Goal: Task Accomplishment & Management: Manage account settings

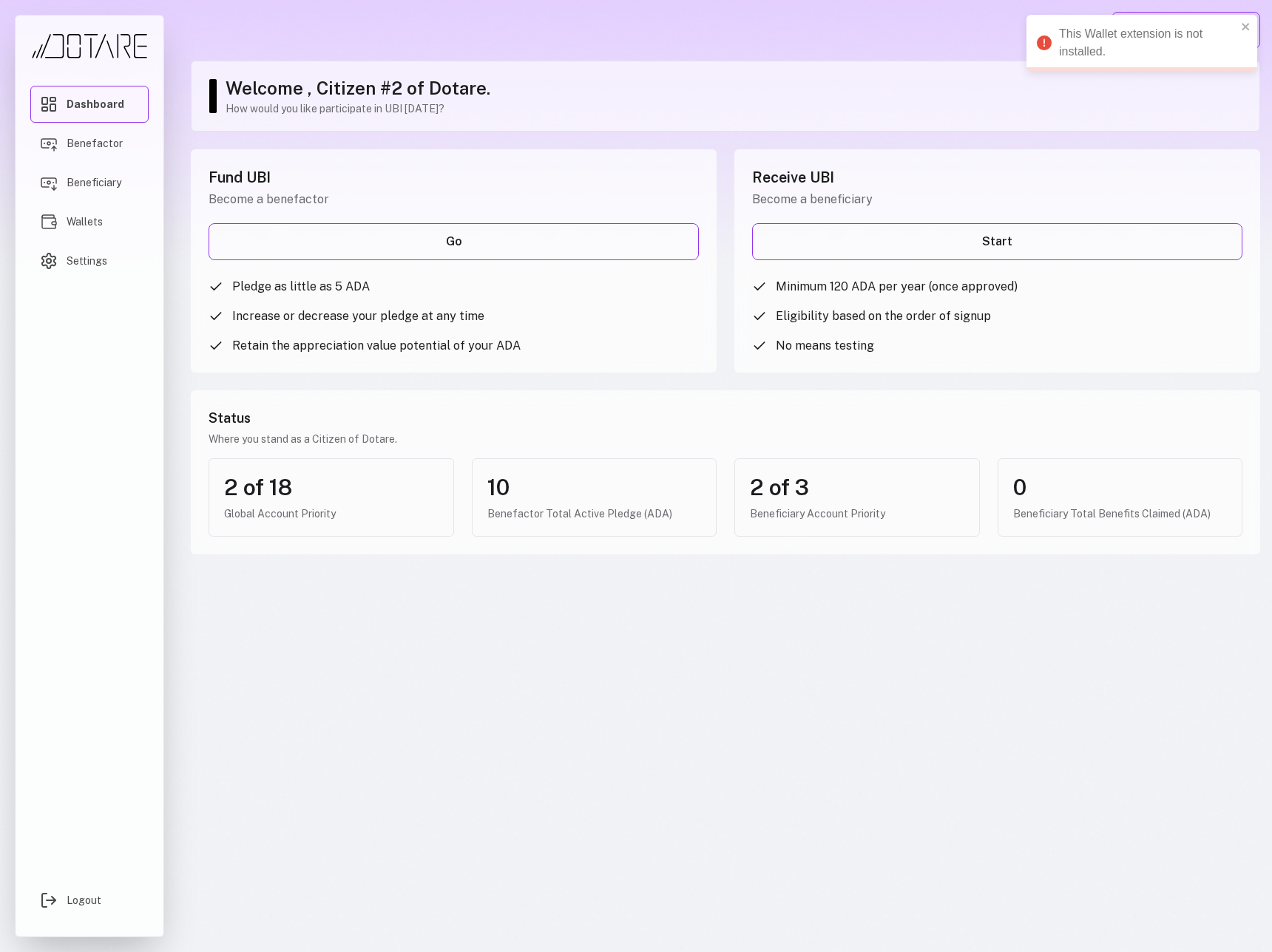
click at [75, 118] on link "Dashboard" at bounding box center [89, 105] width 118 height 37
click at [1194, 41] on button "Connect Wallet" at bounding box center [1185, 31] width 148 height 37
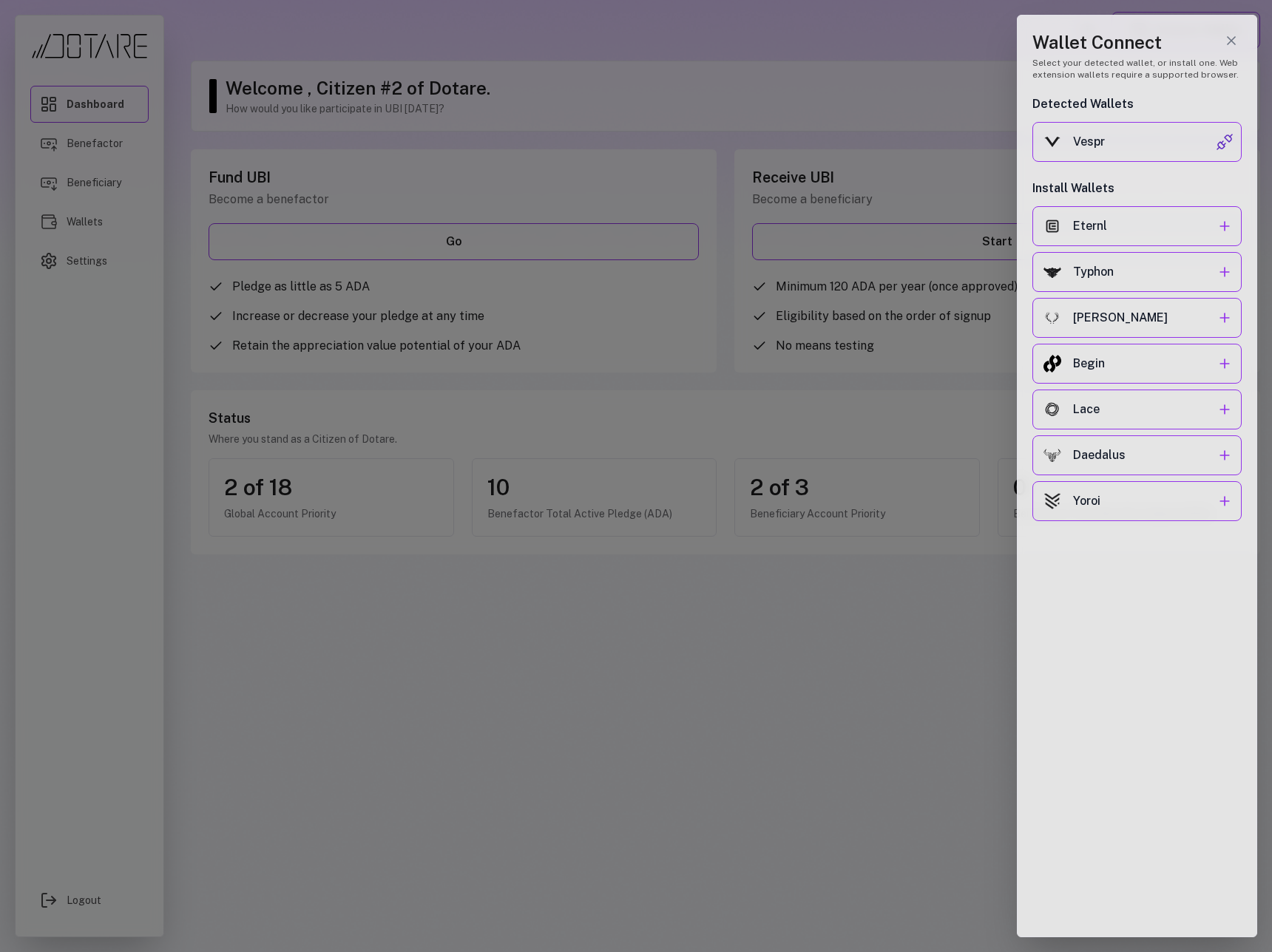
click at [933, 58] on div at bounding box center [636, 476] width 1272 height 952
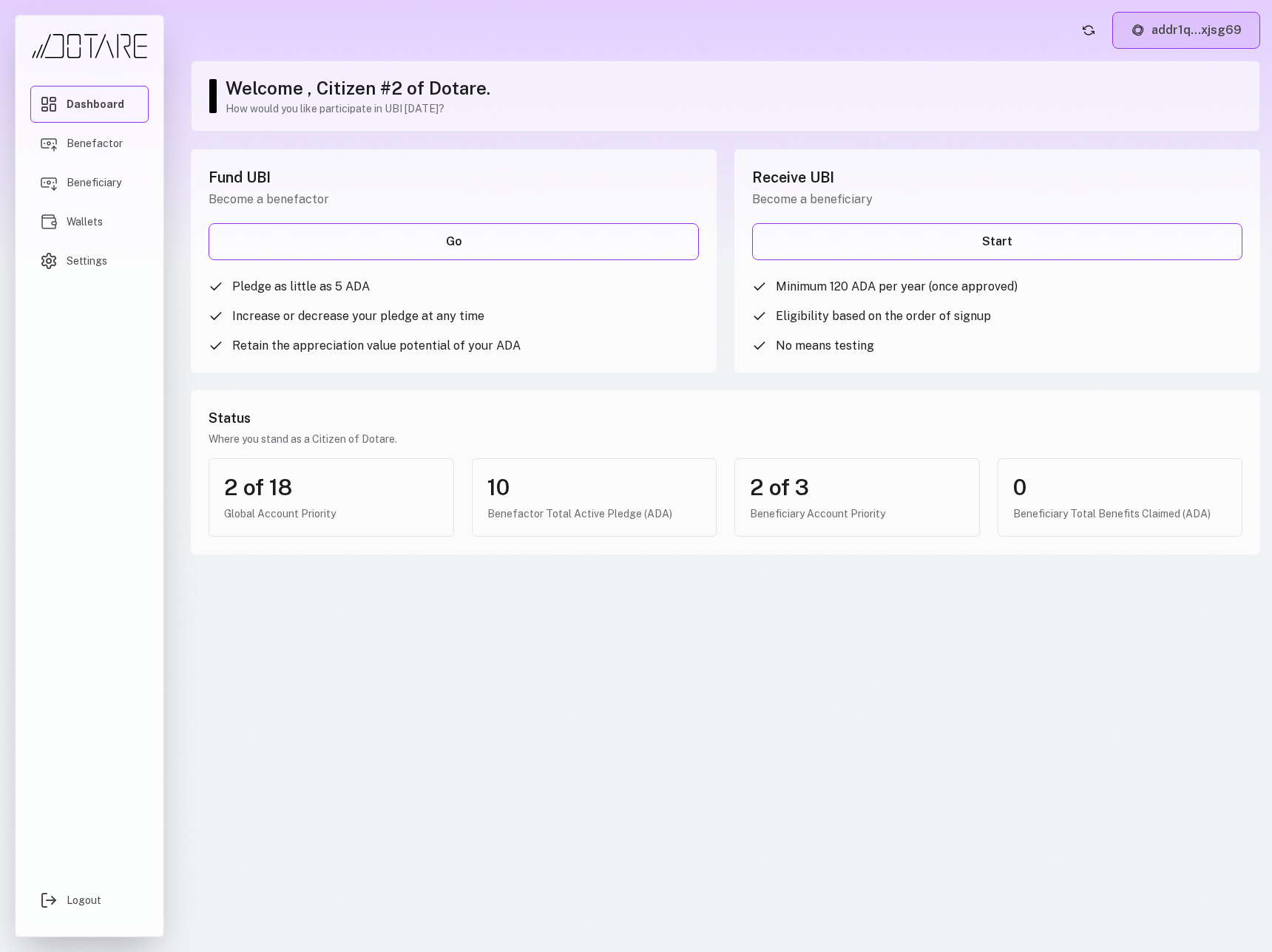
click at [1158, 31] on button "addr1q...xjsg69" at bounding box center [1186, 31] width 148 height 37
click at [1155, 31] on button "addr1q...xjsg69" at bounding box center [1186, 31] width 148 height 37
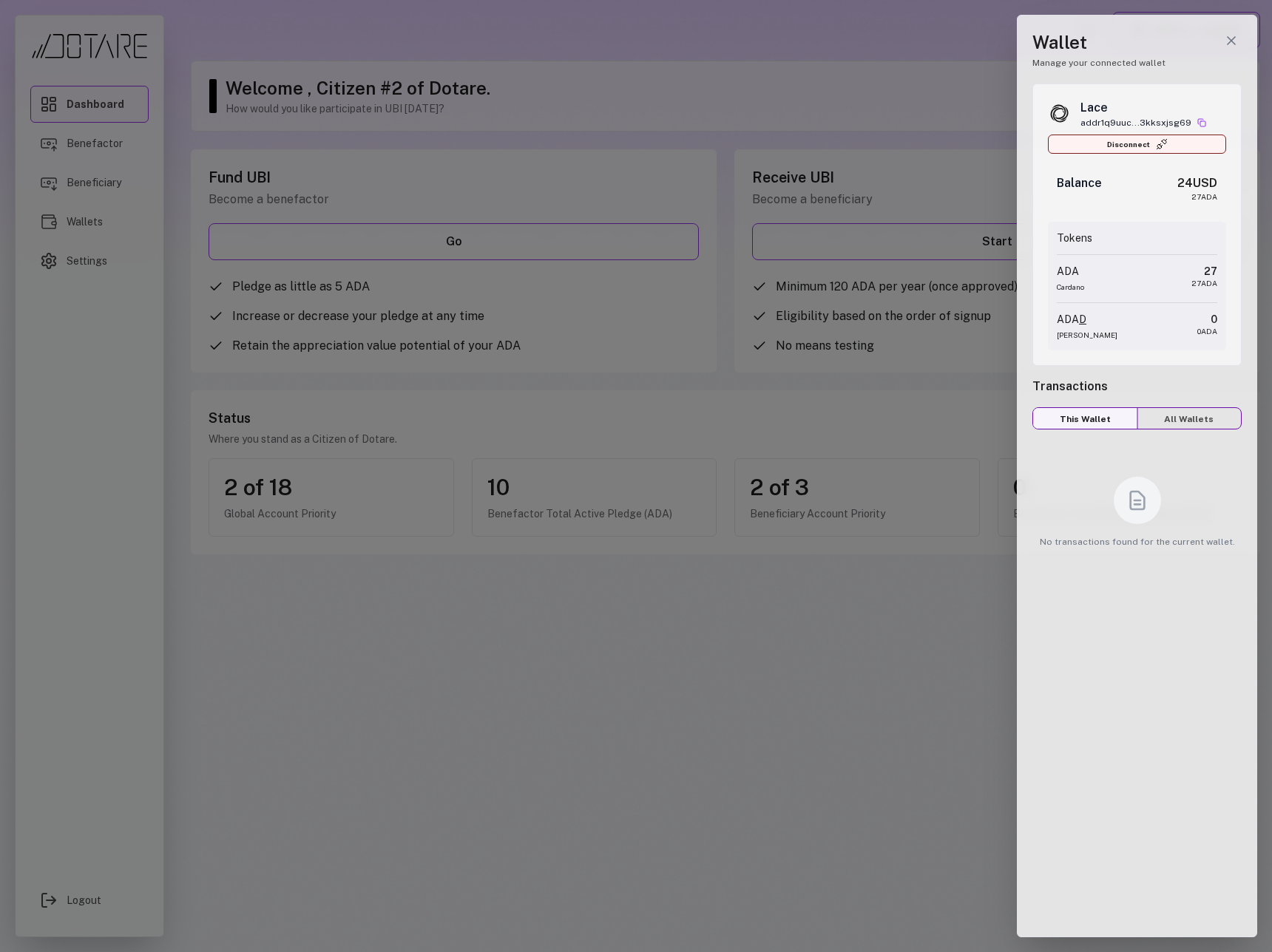
click at [1128, 149] on button "Disconnect" at bounding box center [1137, 144] width 178 height 19
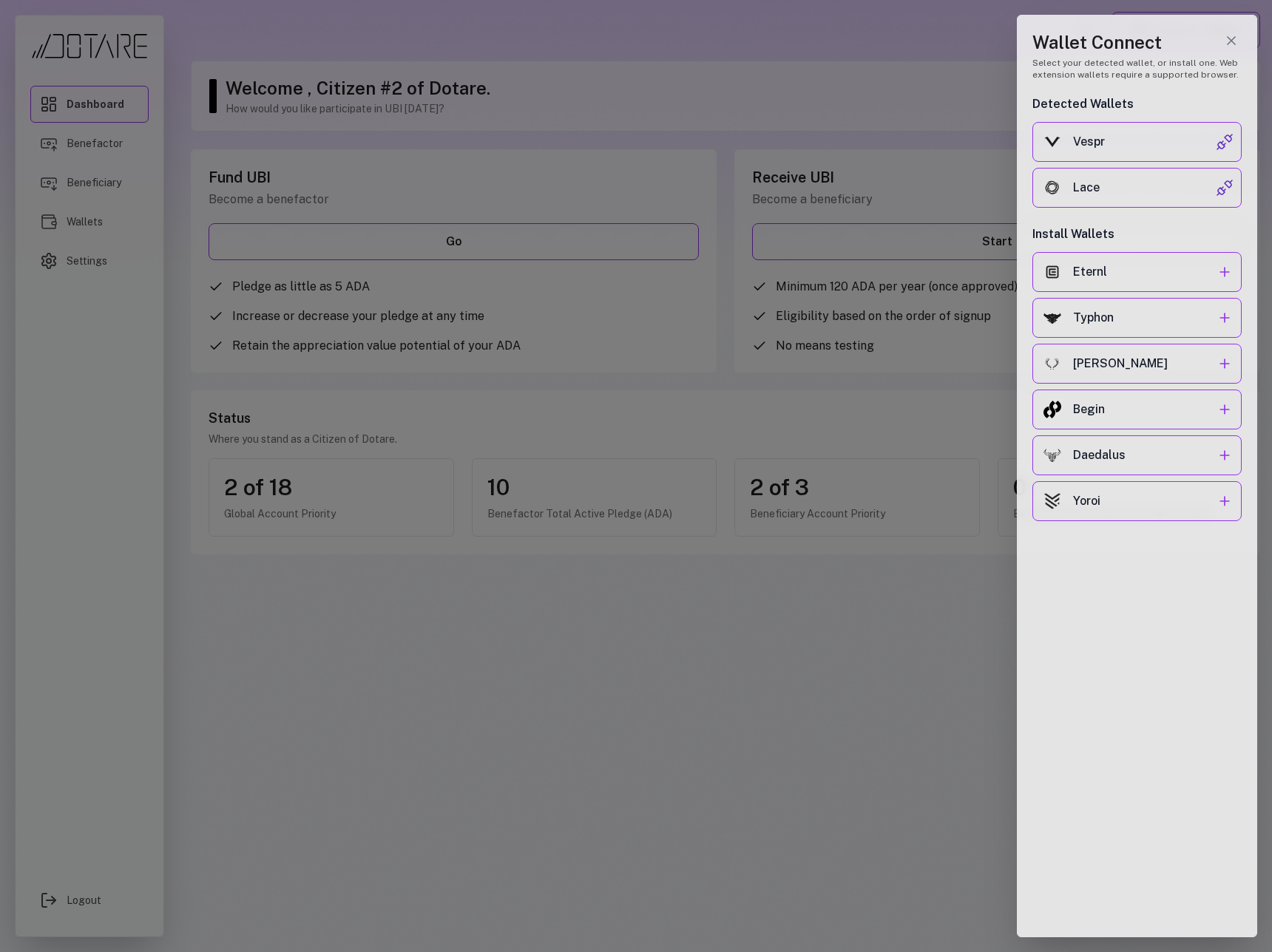
click at [1132, 165] on div "Vespr Lace" at bounding box center [1137, 165] width 209 height 86
click at [1130, 197] on button "Lace" at bounding box center [1137, 187] width 209 height 40
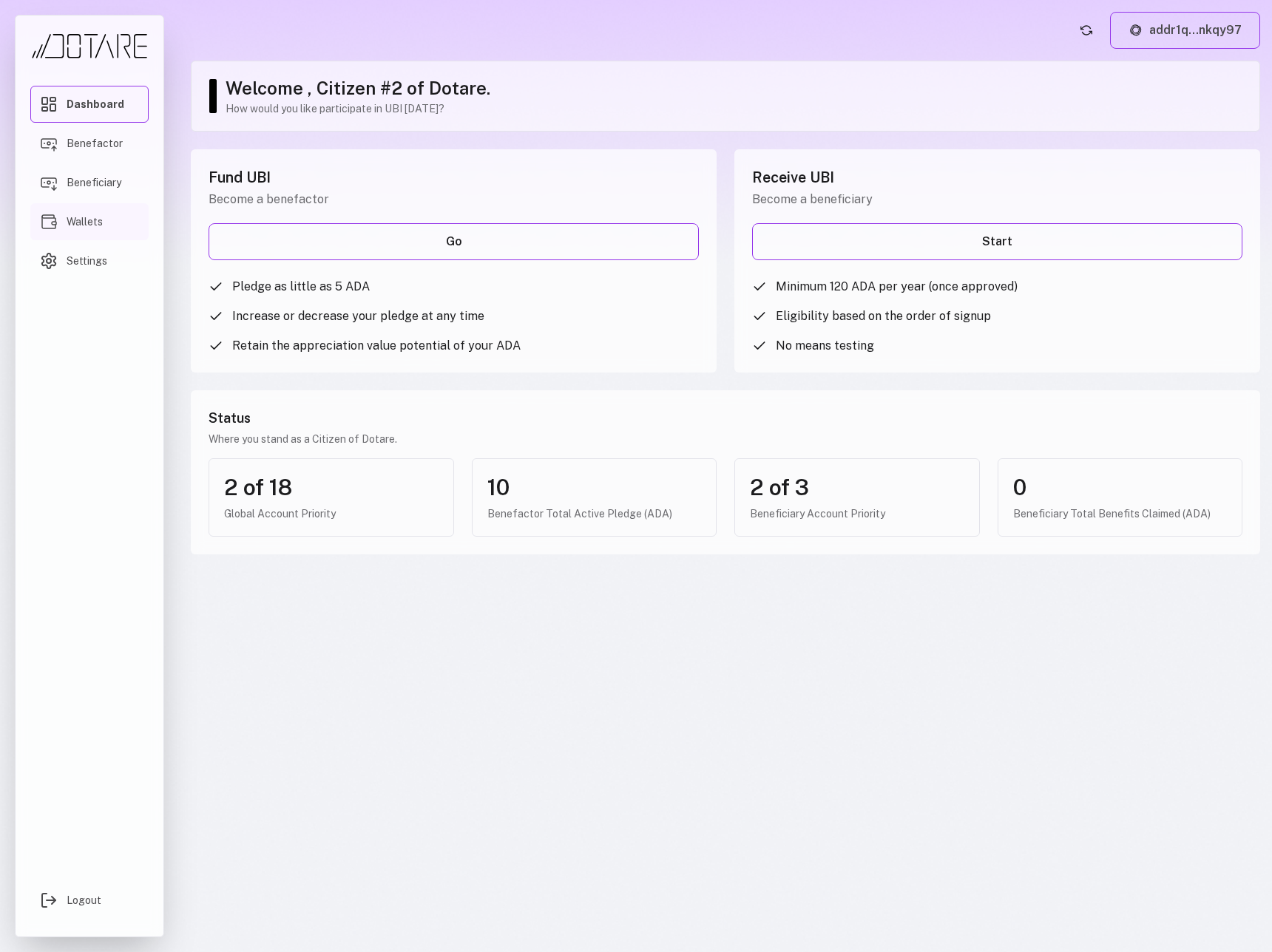
click at [105, 221] on link "Wallets" at bounding box center [89, 222] width 118 height 37
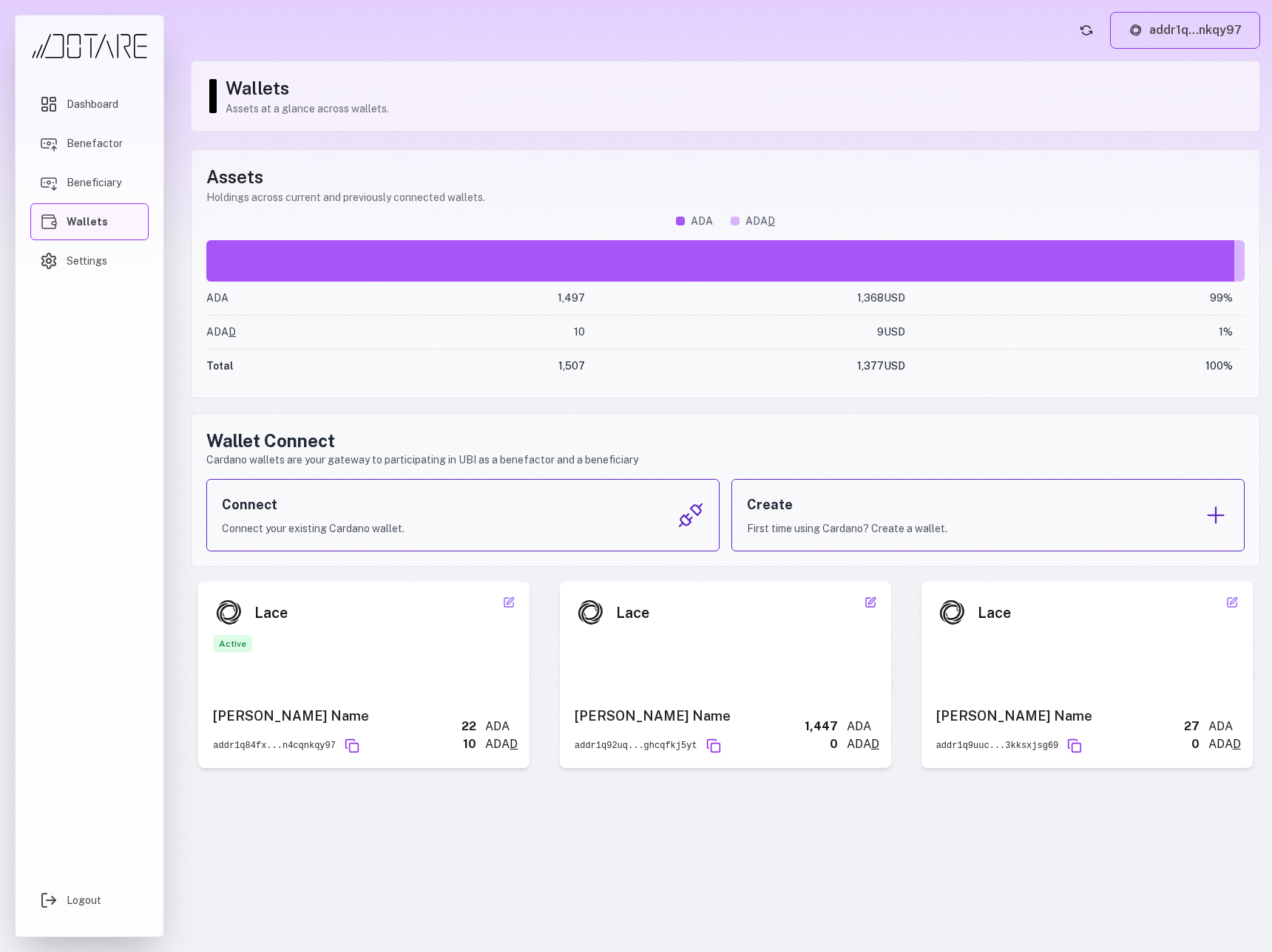
click at [866, 604] on icon at bounding box center [870, 602] width 12 height 12
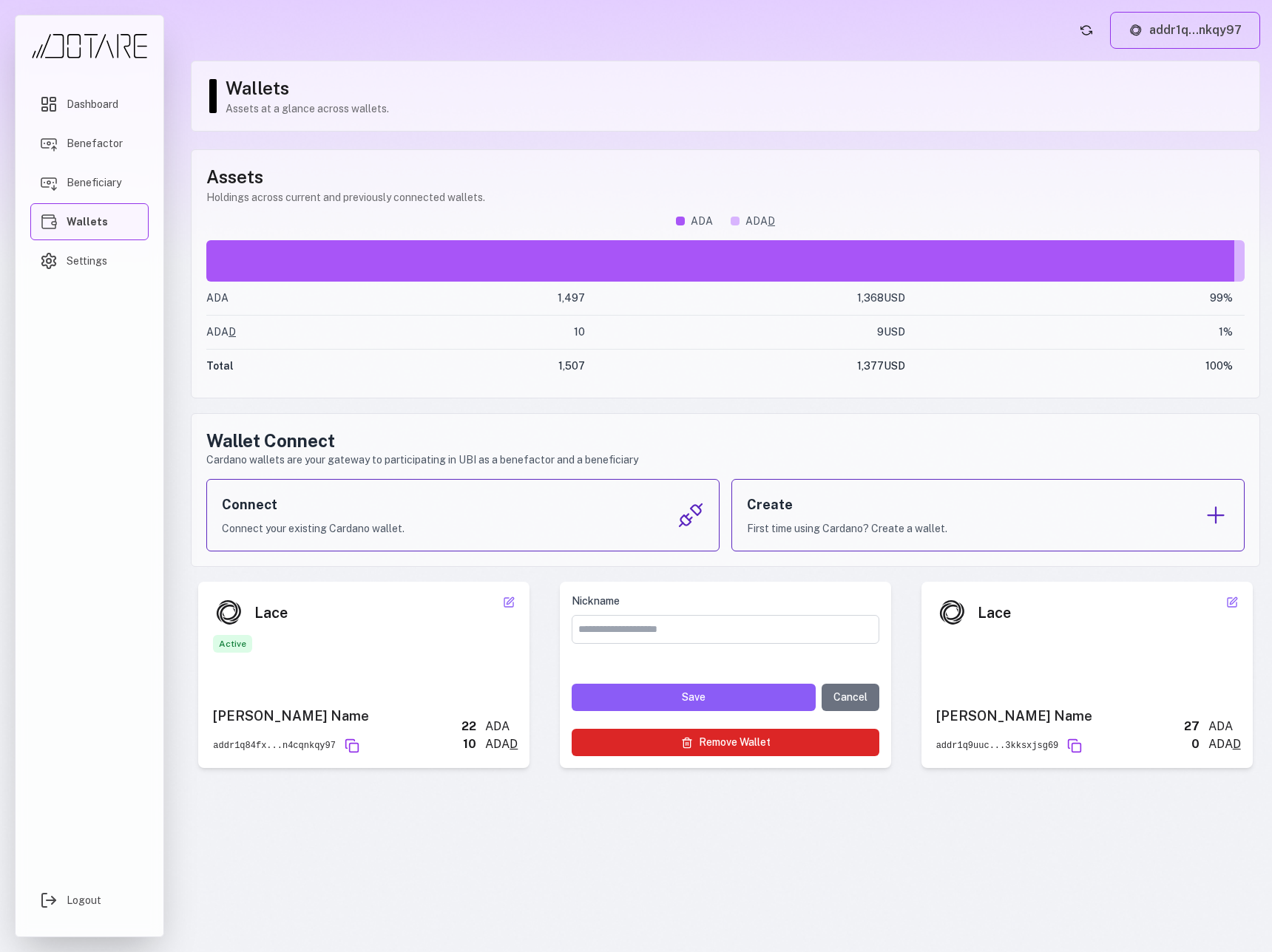
click at [794, 740] on button "Remove Wallet" at bounding box center [724, 743] width 307 height 28
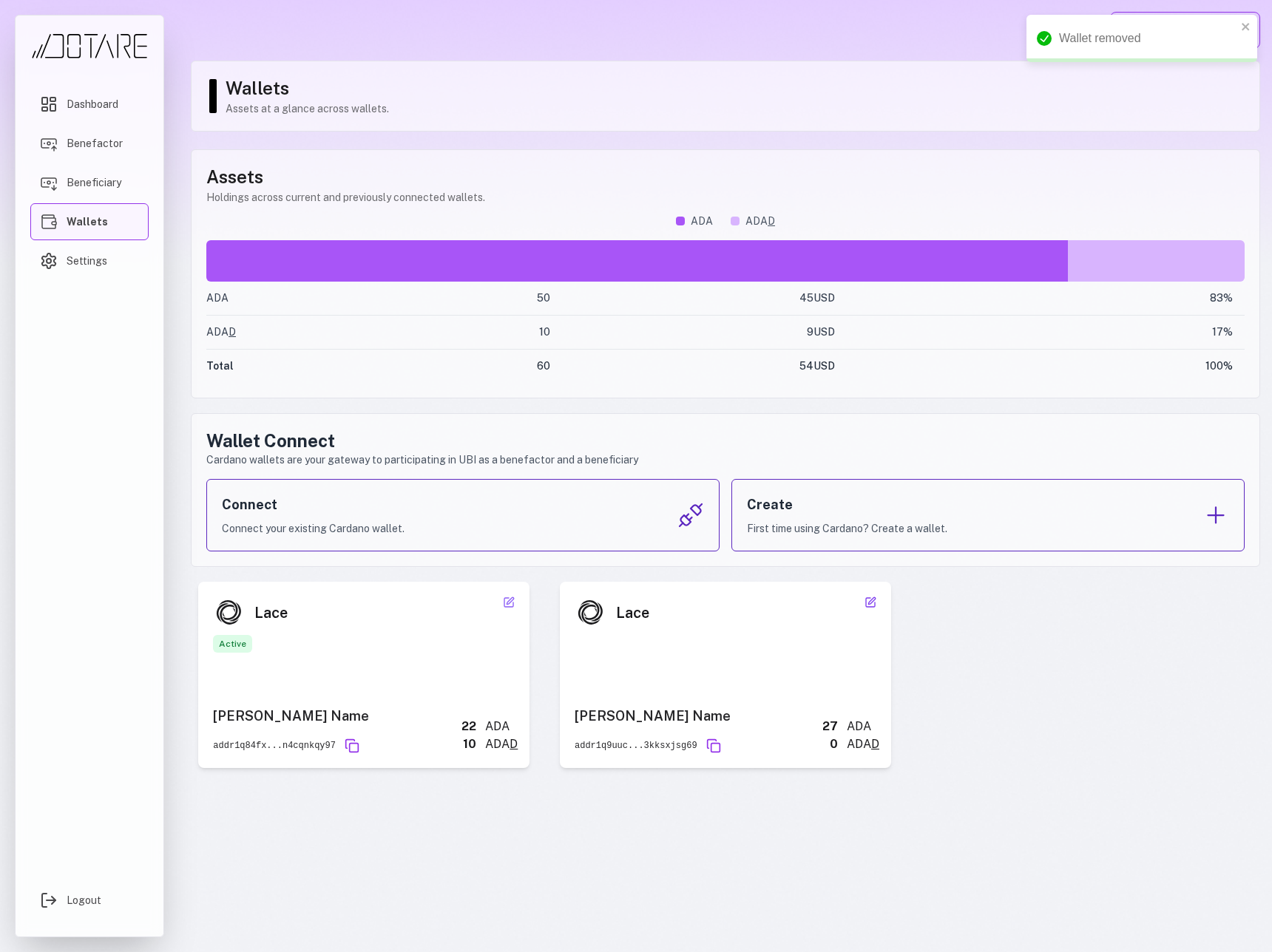
click at [868, 603] on icon at bounding box center [871, 600] width 6 height 6
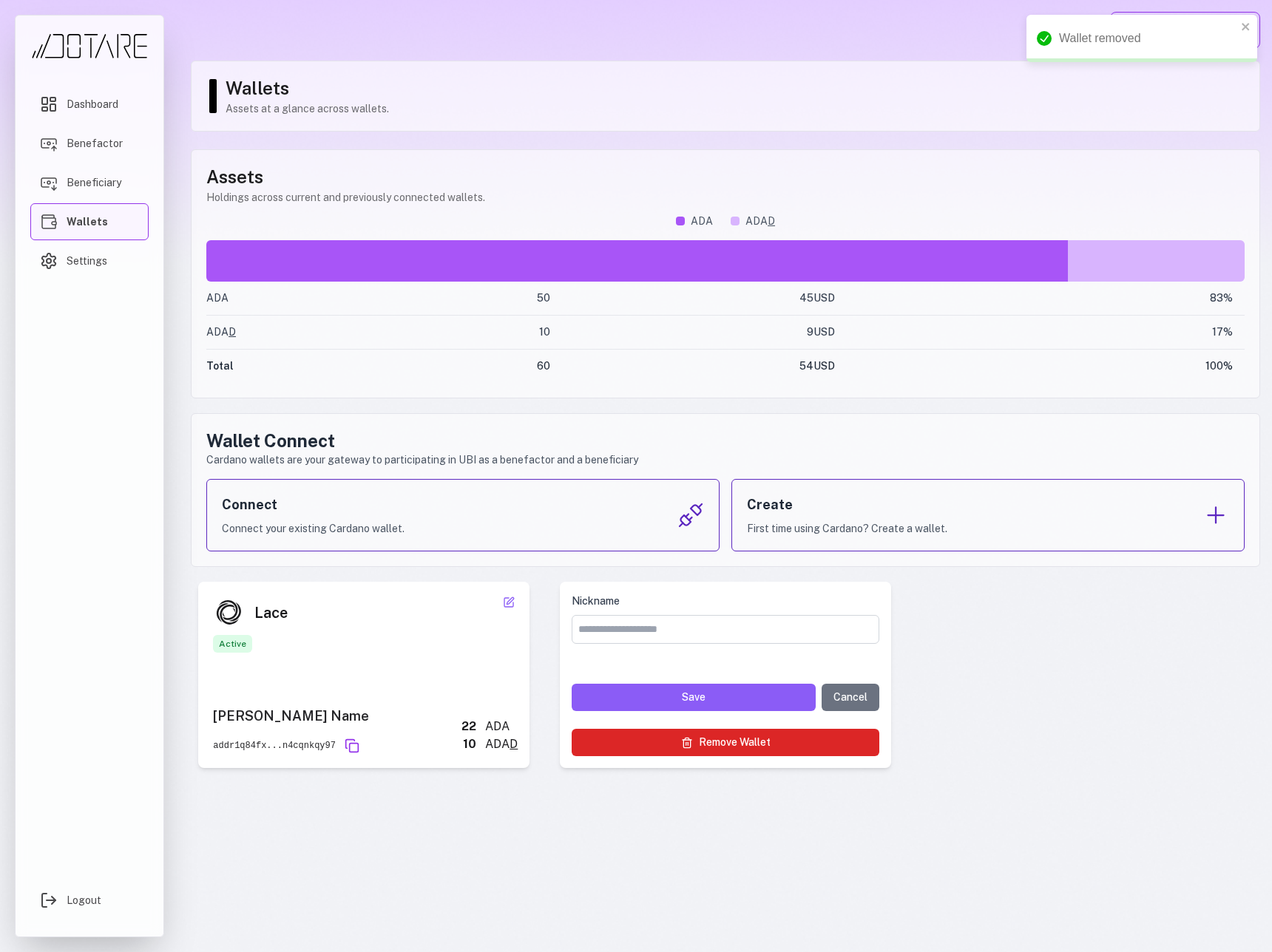
click at [814, 740] on button "Remove Wallet" at bounding box center [724, 743] width 307 height 28
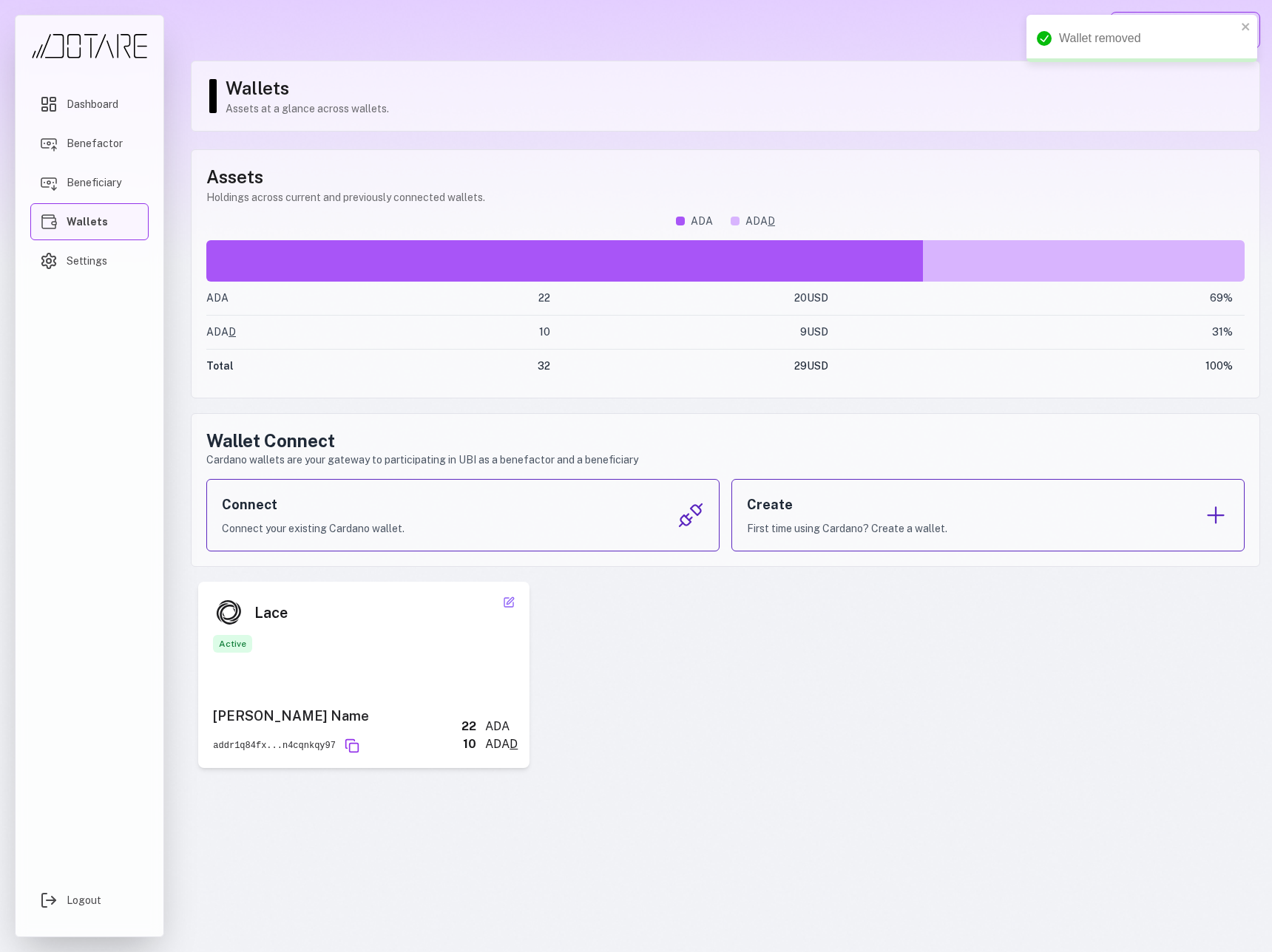
click at [830, 644] on div "Lace Active Nick Name addr1q84fx...n4cqnkqy97 22 ADA 10 ADA D Nickname Save Can…" at bounding box center [725, 675] width 1069 height 187
click at [510, 606] on icon at bounding box center [509, 602] width 9 height 9
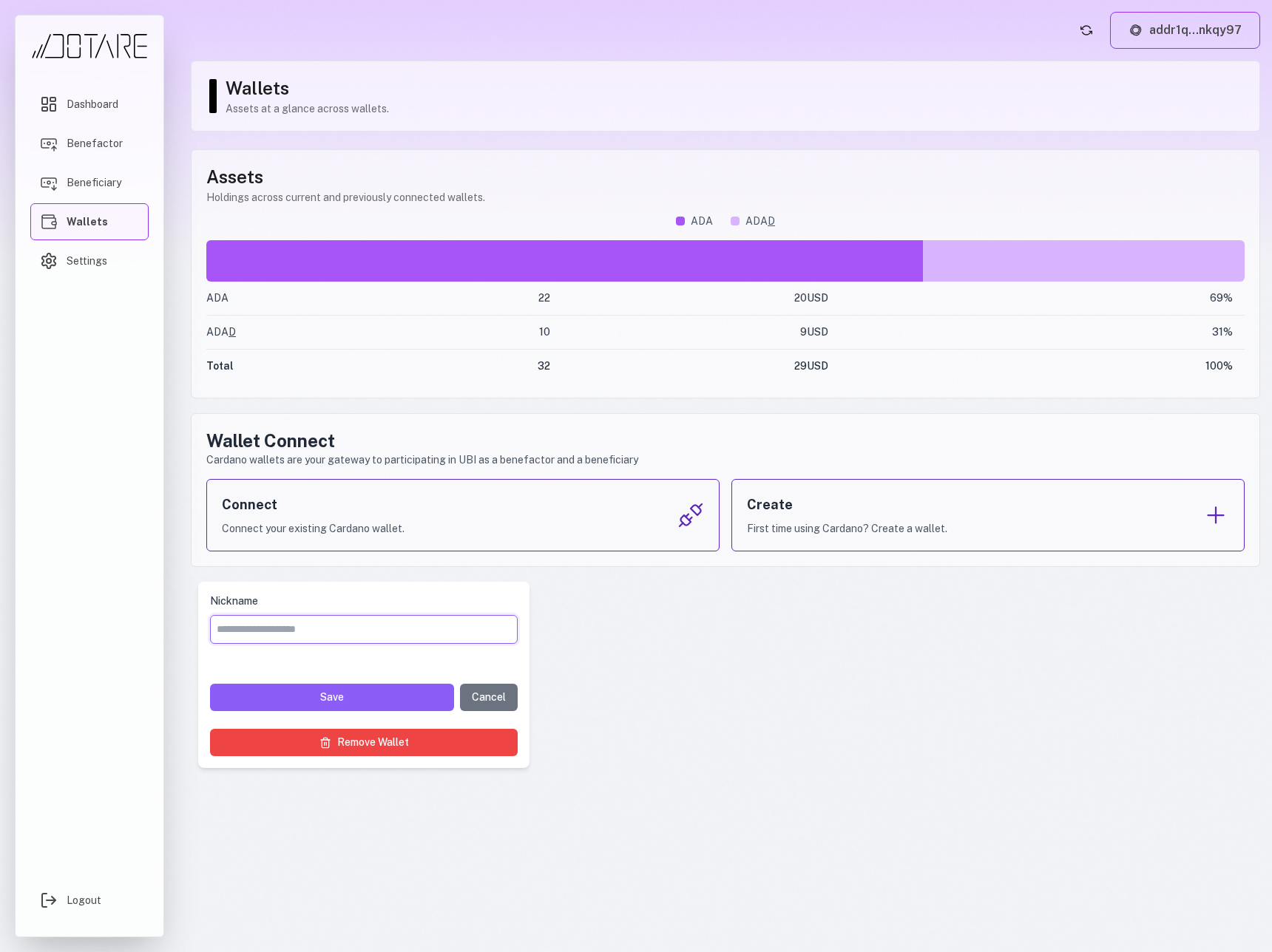
click at [329, 635] on input "Nickname" at bounding box center [363, 629] width 307 height 29
type input "**********"
click at [362, 688] on button "Save" at bounding box center [332, 697] width 244 height 28
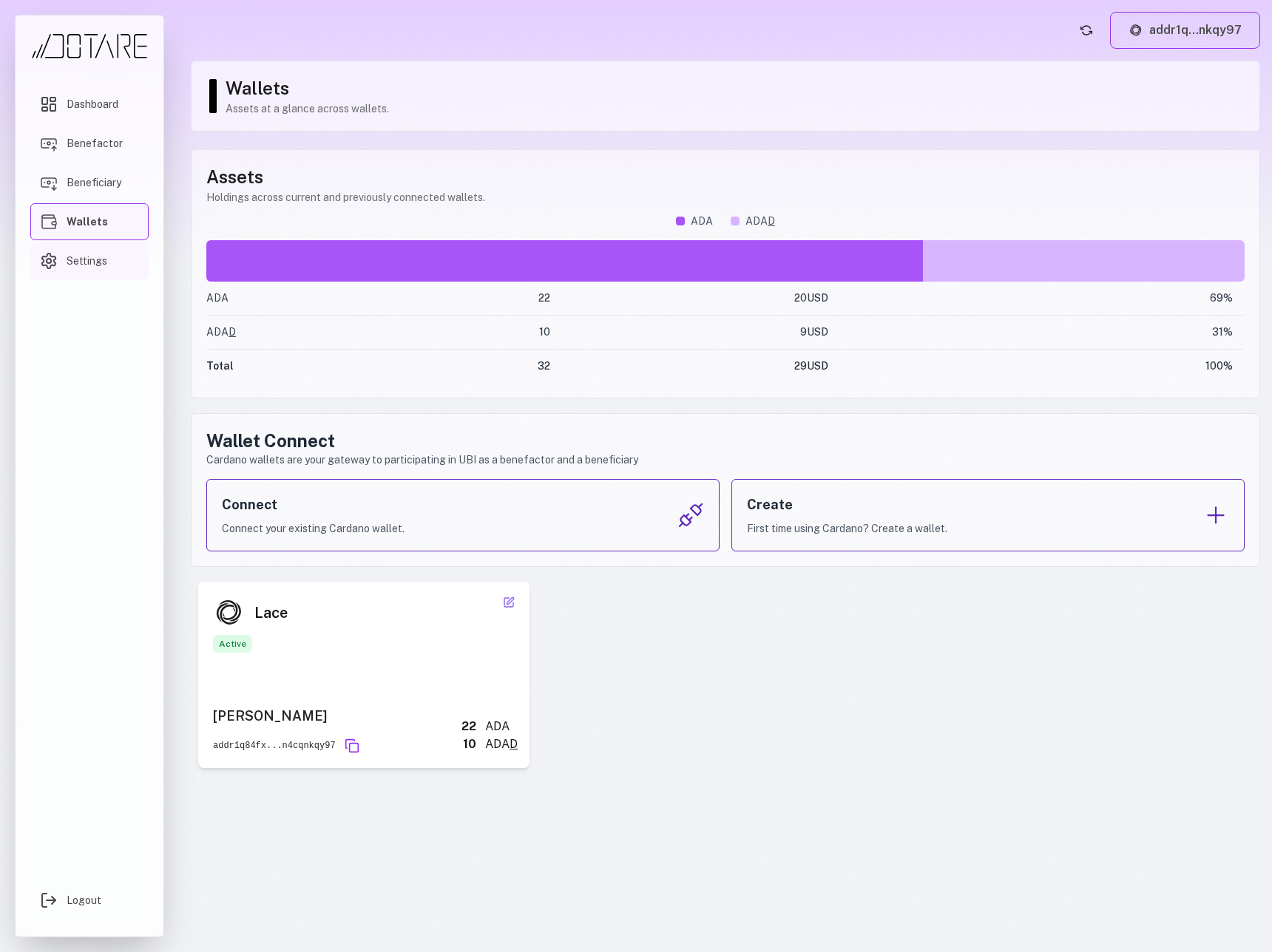
click at [71, 258] on span "Settings" at bounding box center [87, 261] width 41 height 15
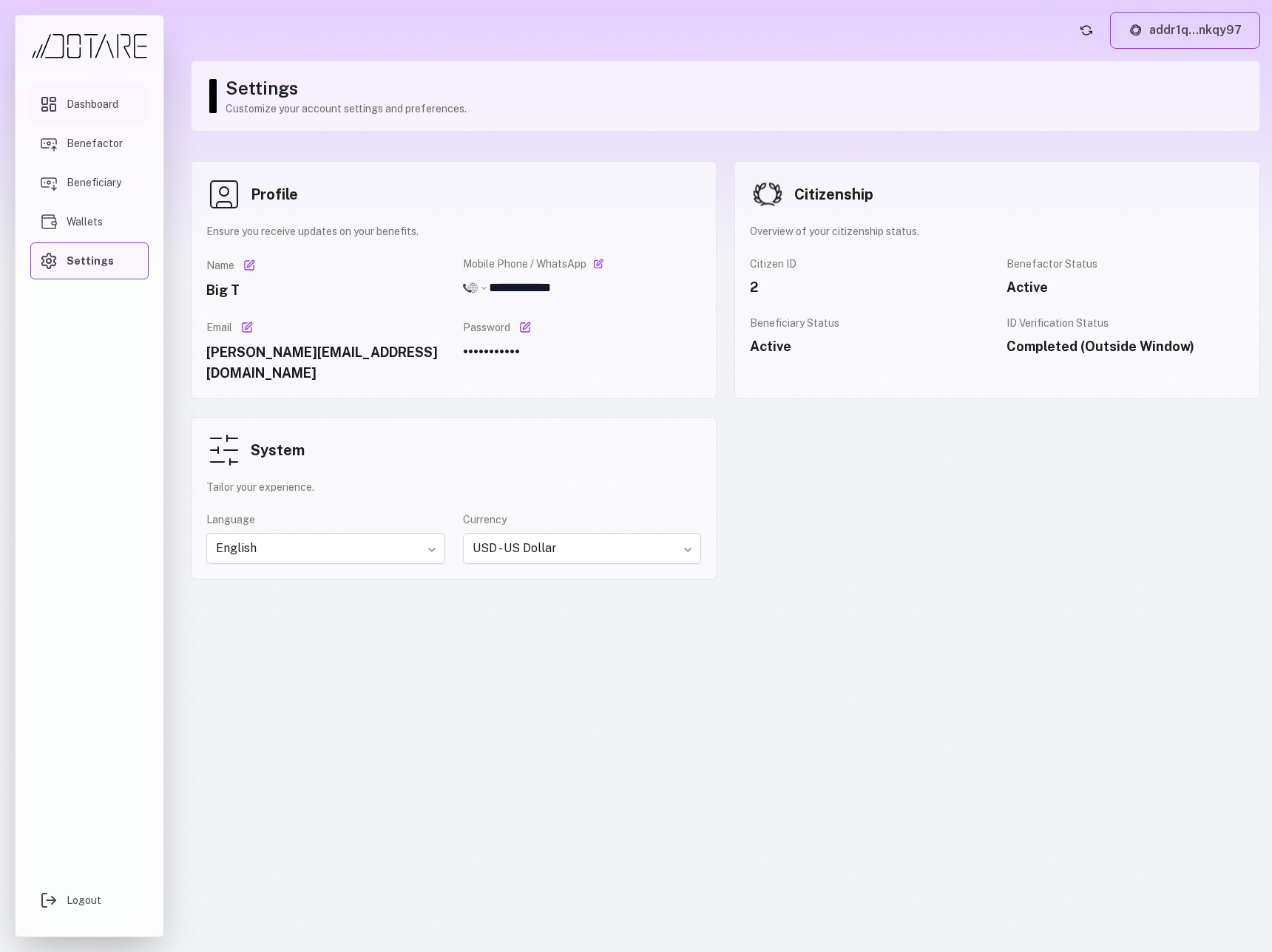
click at [88, 118] on link "Dashboard" at bounding box center [89, 105] width 118 height 37
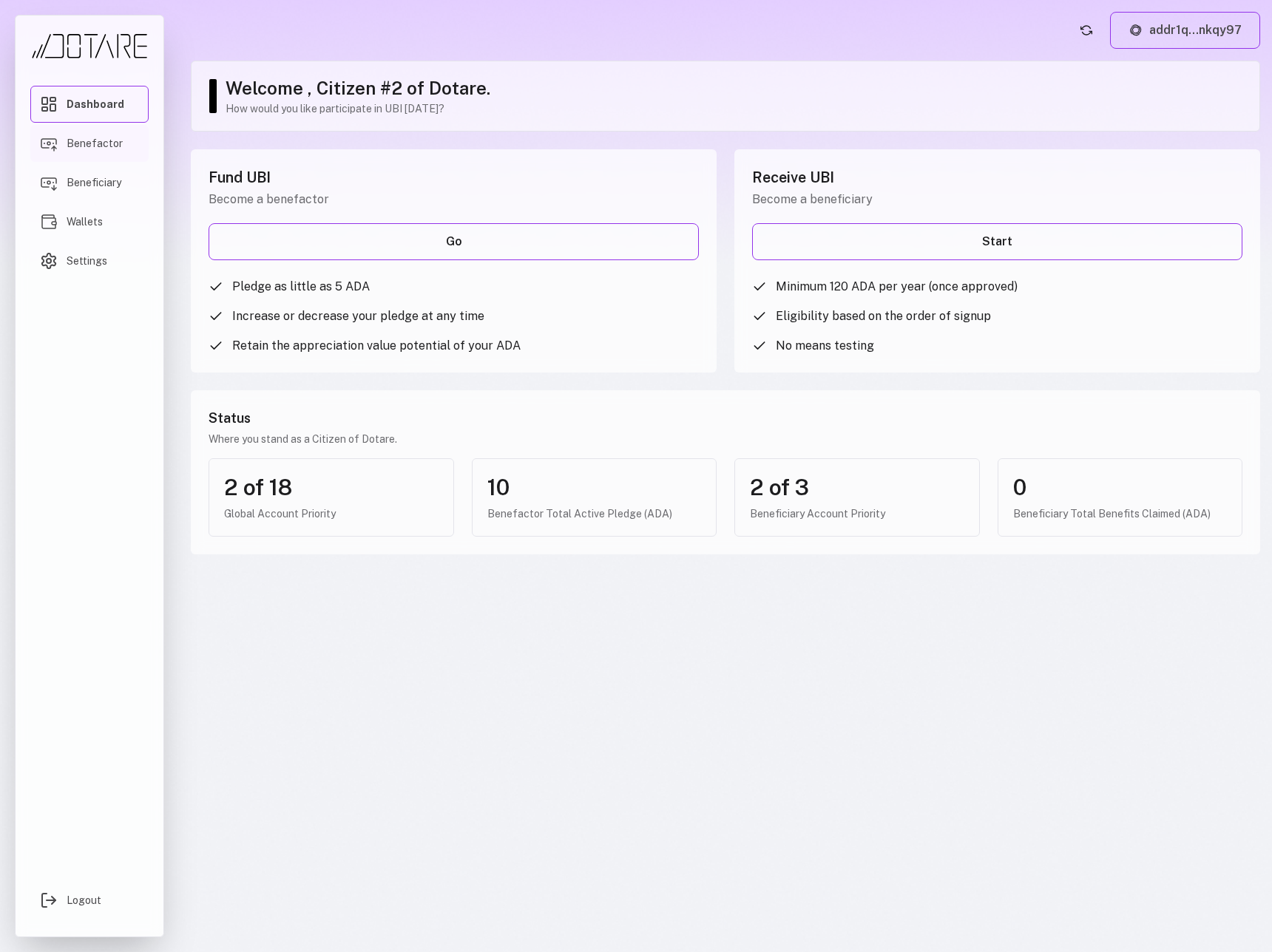
click at [87, 153] on link "Benefactor" at bounding box center [89, 144] width 118 height 37
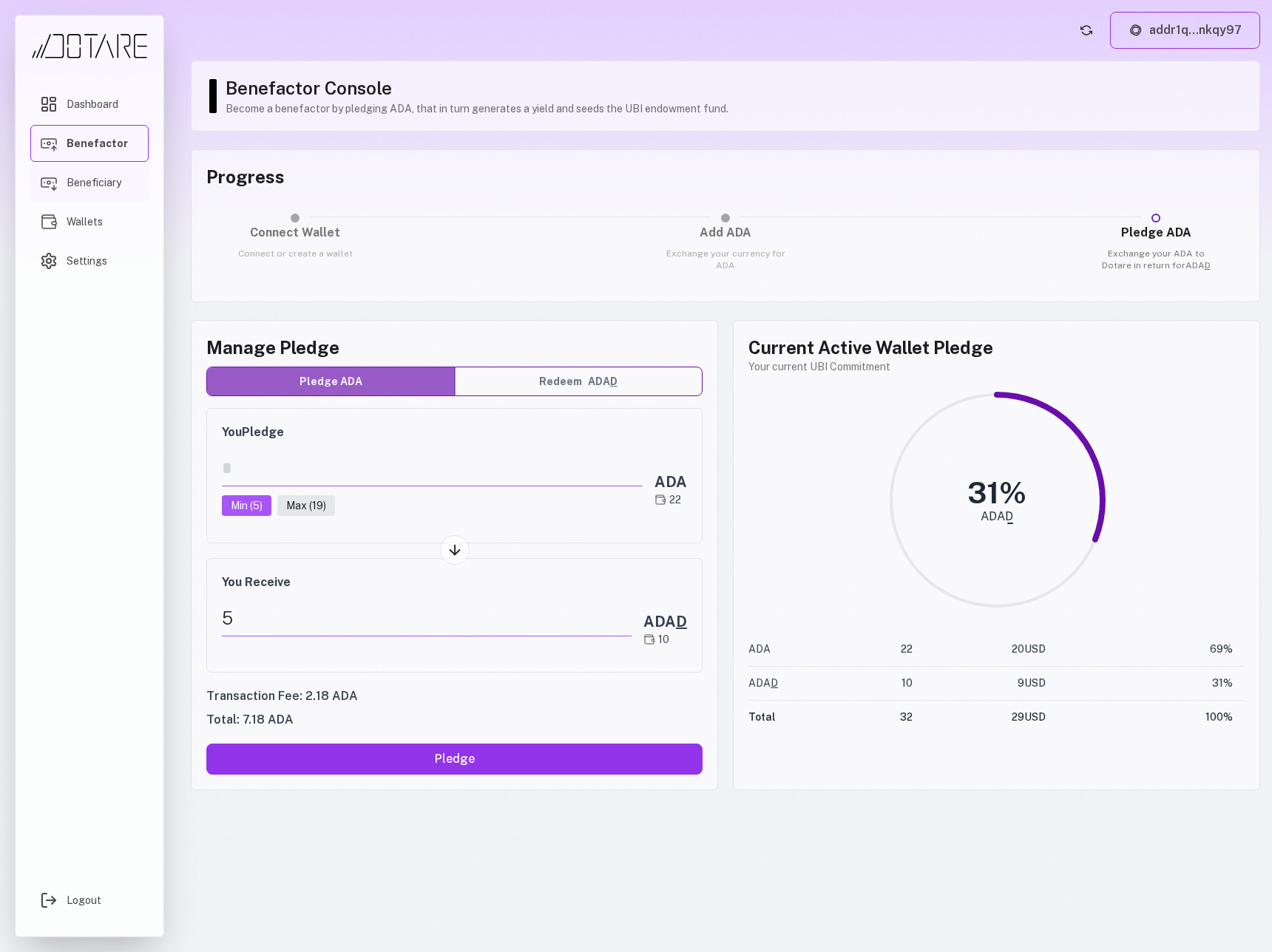
click at [102, 187] on span "Beneficiary" at bounding box center [93, 182] width 54 height 15
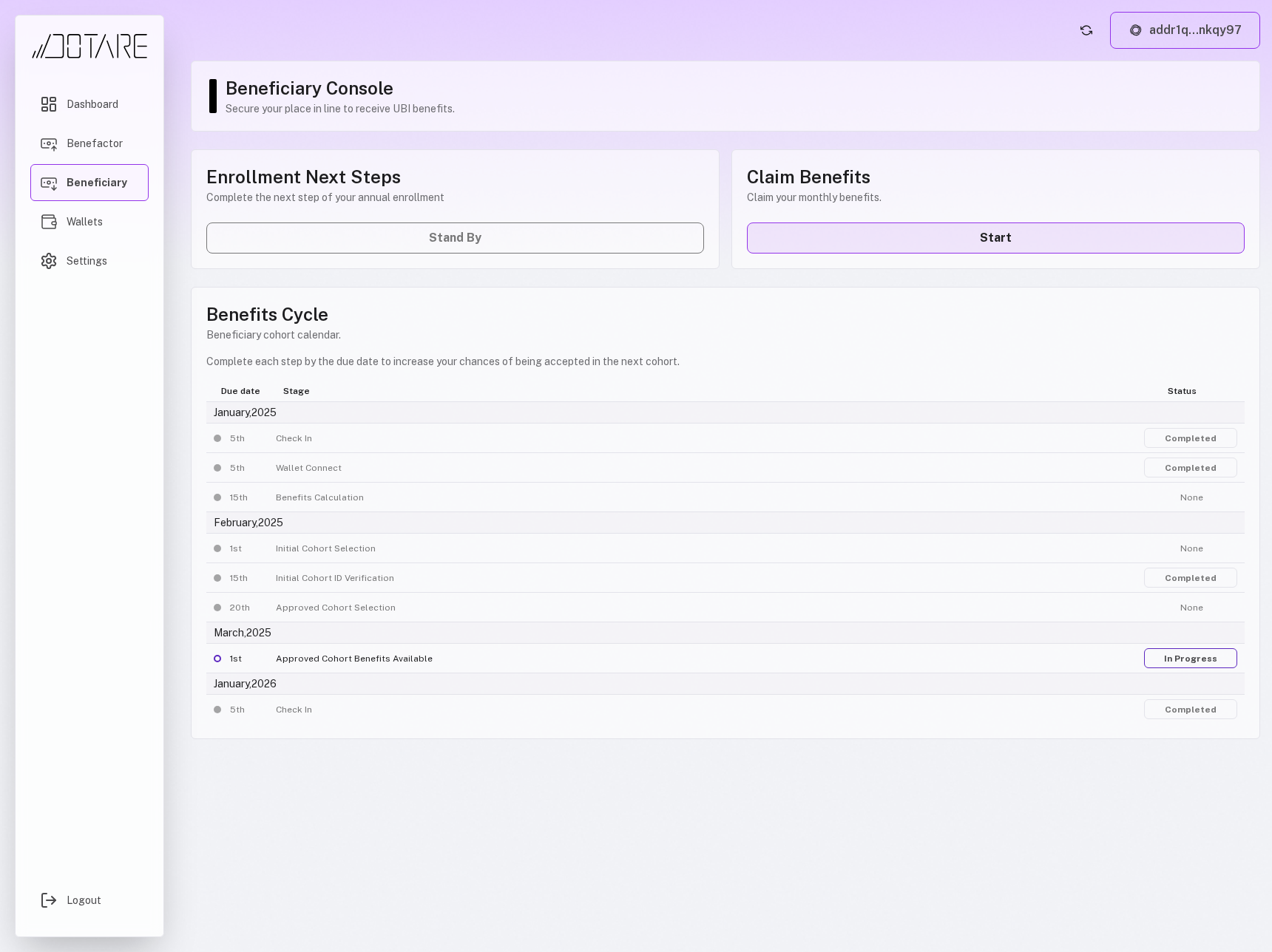
click at [974, 231] on link "Start" at bounding box center [995, 238] width 497 height 31
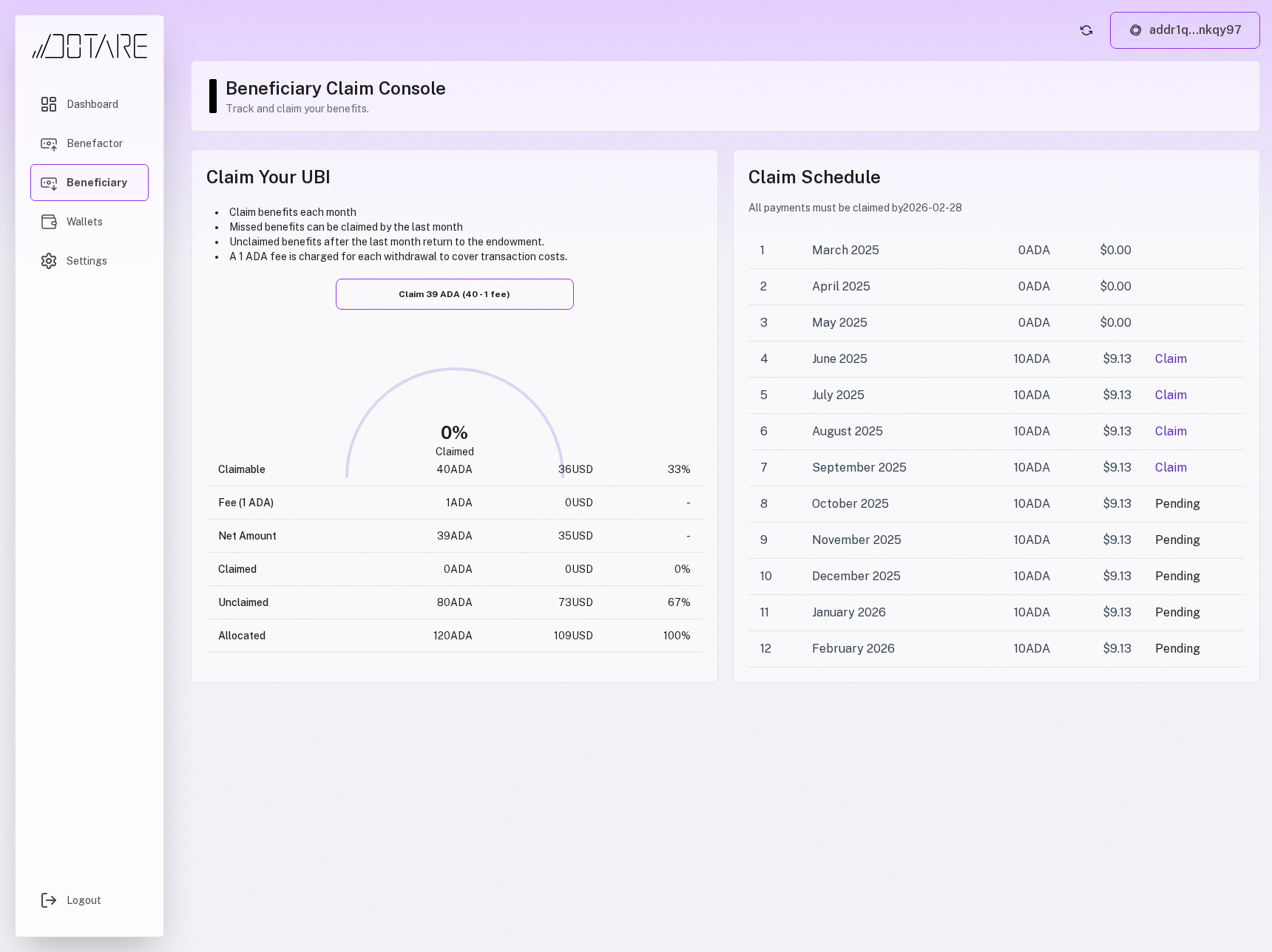
click at [644, 375] on div "0 % Claimed" at bounding box center [454, 476] width 496 height 221
click at [67, 108] on span "Dashboard" at bounding box center [92, 104] width 52 height 15
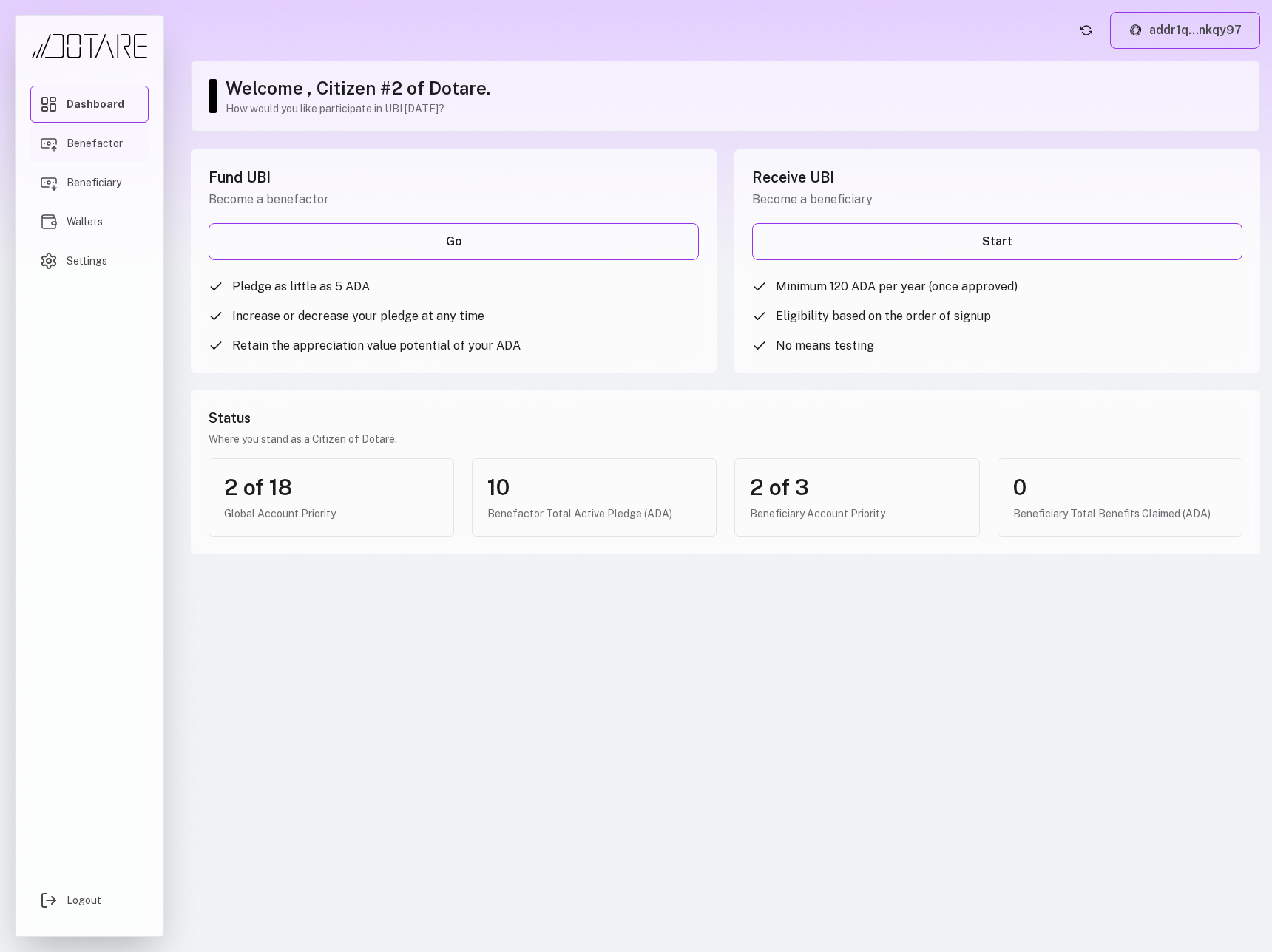
click at [109, 150] on span "Benefactor" at bounding box center [94, 144] width 56 height 15
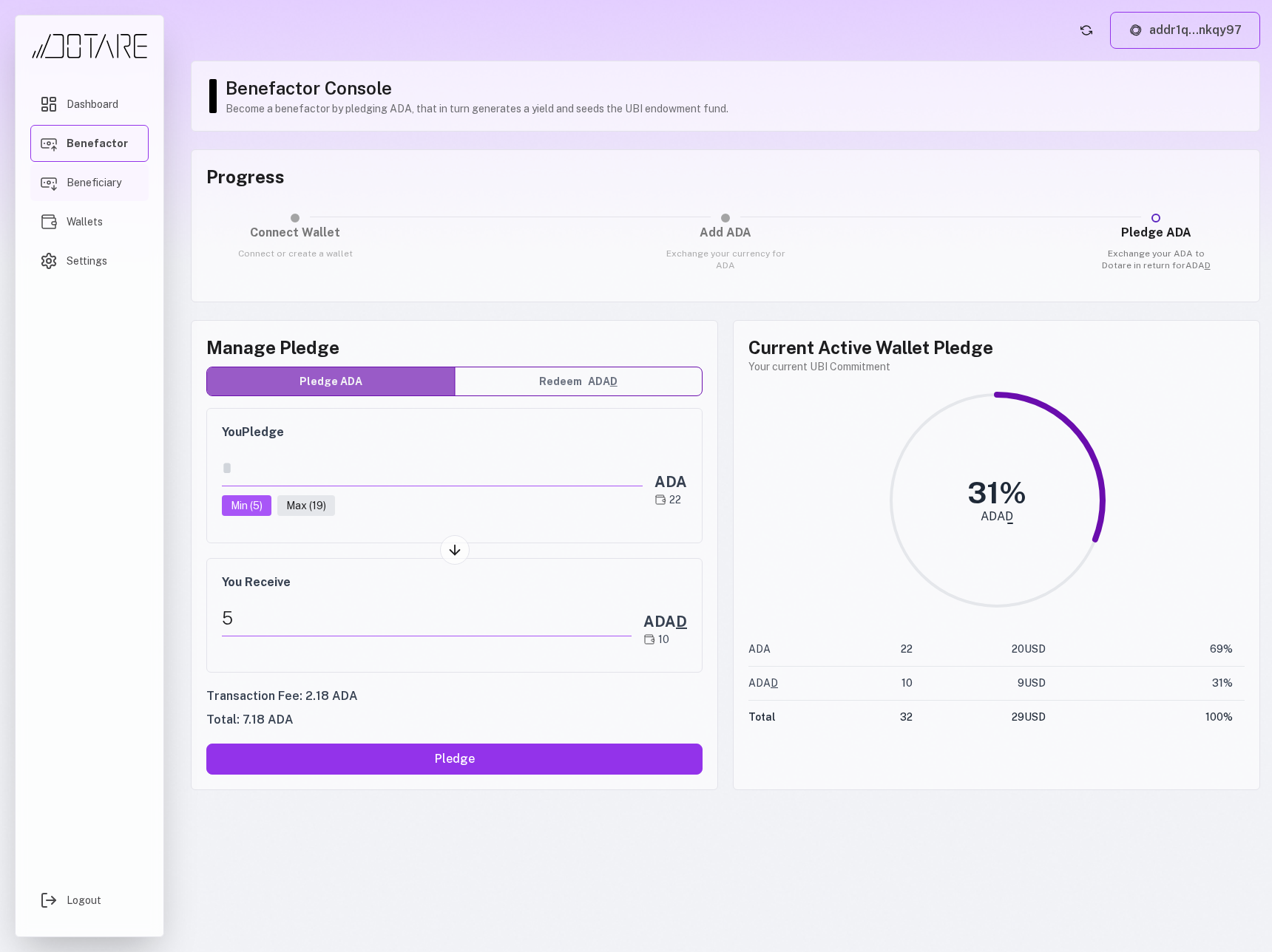
click at [110, 187] on span "Beneficiary" at bounding box center [93, 182] width 54 height 15
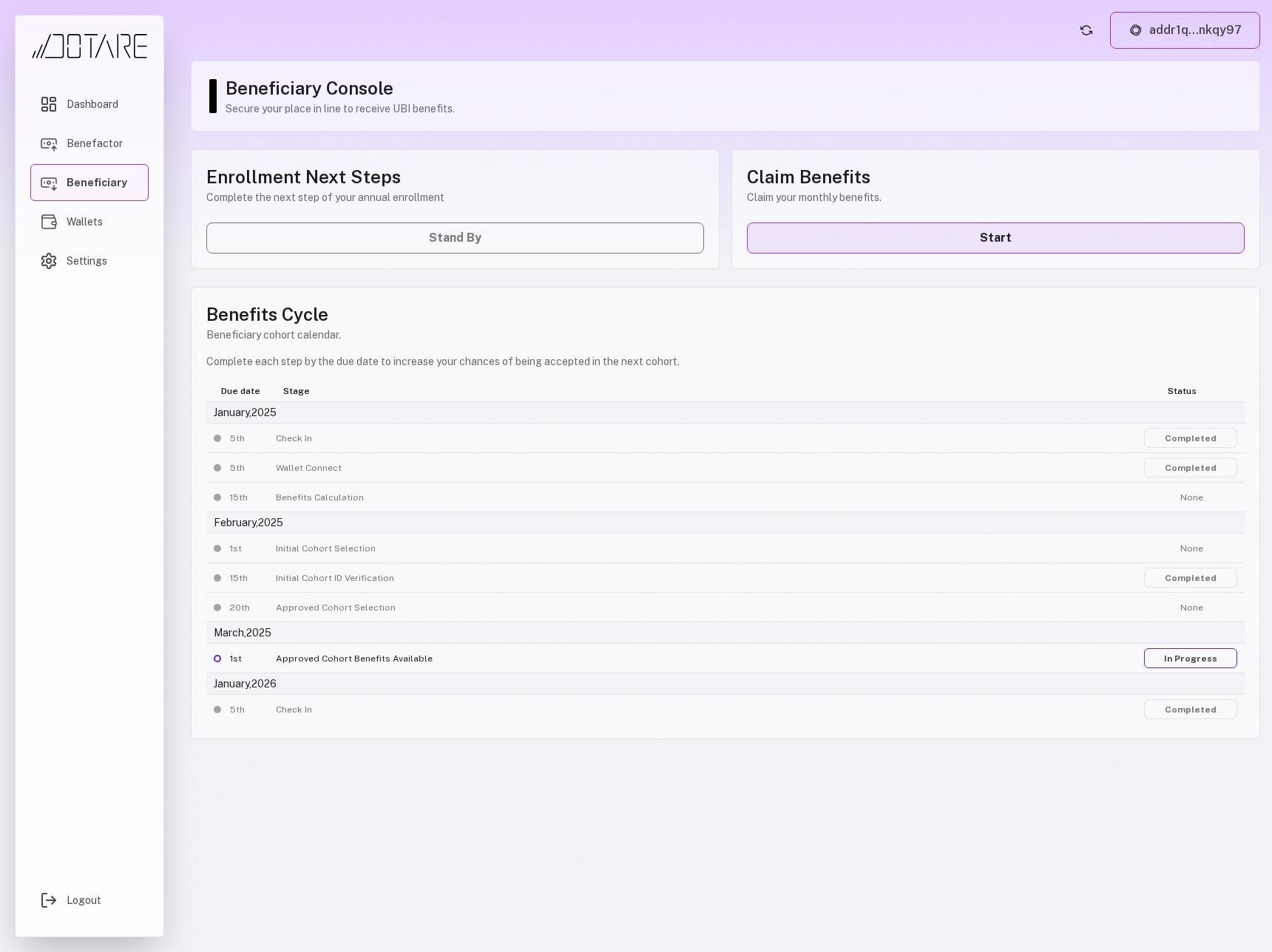
click at [864, 250] on link "Start" at bounding box center [995, 238] width 497 height 31
